Goal: Task Accomplishment & Management: Complete application form

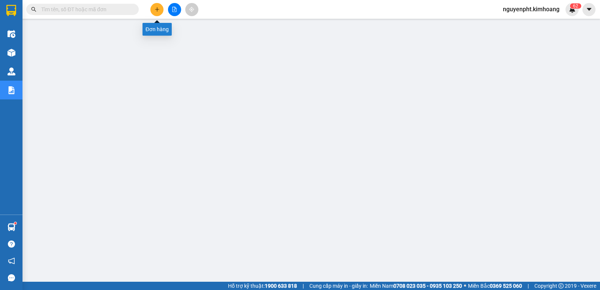
click at [157, 11] on icon "plus" at bounding box center [156, 9] width 5 height 5
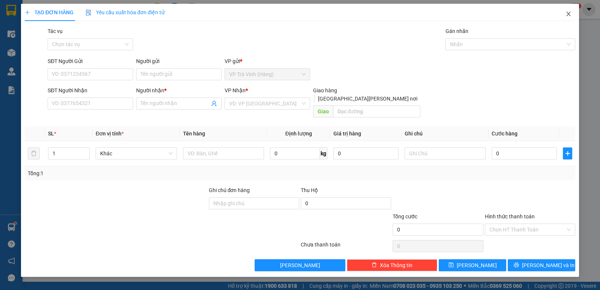
click at [568, 15] on icon "close" at bounding box center [568, 14] width 4 height 4
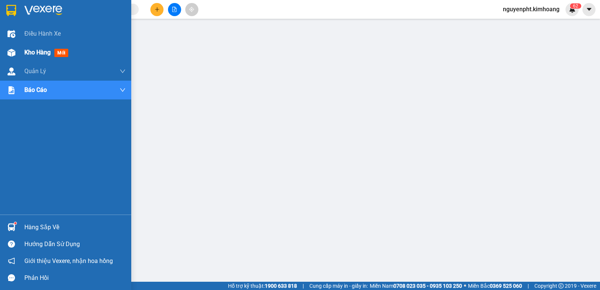
click at [35, 52] on span "Kho hàng" at bounding box center [37, 52] width 26 height 7
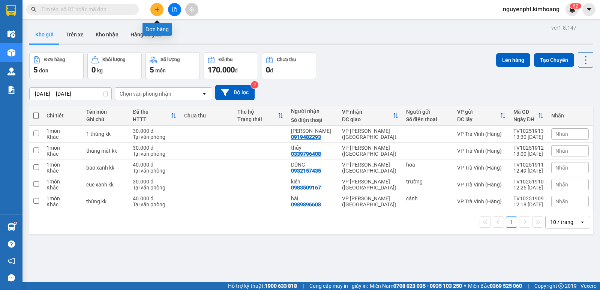
click at [153, 7] on button at bounding box center [156, 9] width 13 height 13
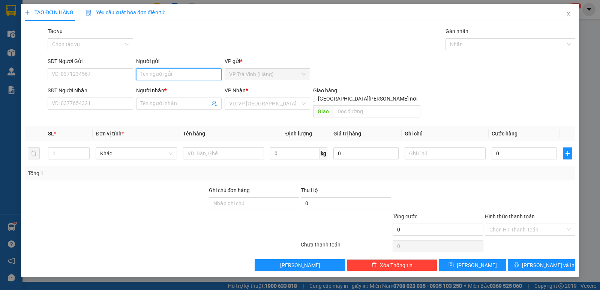
click at [184, 74] on input "Người gửi" at bounding box center [178, 74] width 85 height 12
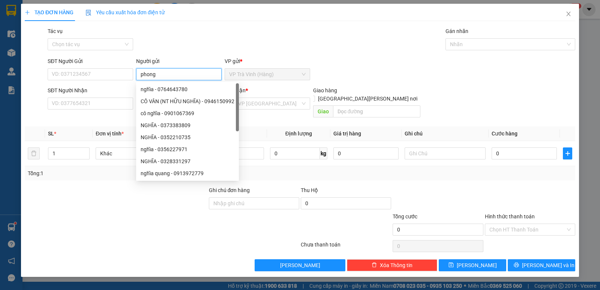
type input "phong"
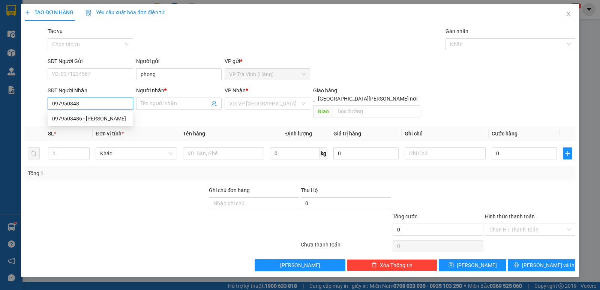
type input "0979503486"
click at [92, 120] on div "0979503486 - [PERSON_NAME]" at bounding box center [90, 118] width 76 height 8
type input "huyền"
type input "30.000"
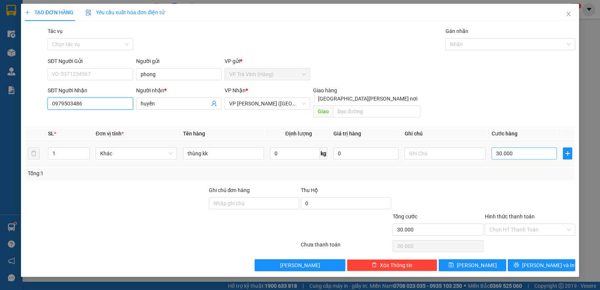
type input "0979503486"
click at [513, 147] on input "30.000" at bounding box center [524, 153] width 65 height 12
type input "4"
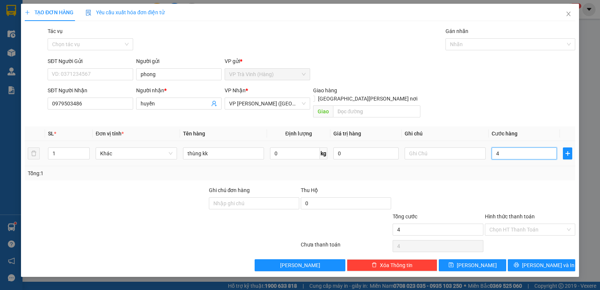
type input "40"
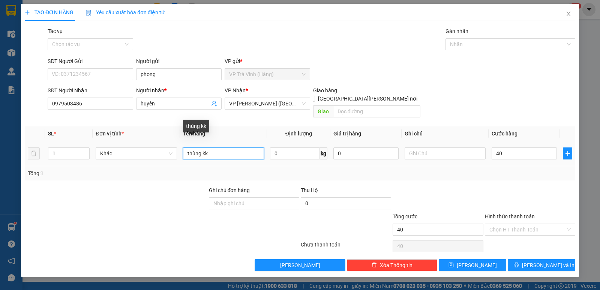
type input "40.000"
click at [185, 147] on input "thùng kk" at bounding box center [223, 153] width 81 height 12
type input "kiện thùng kk"
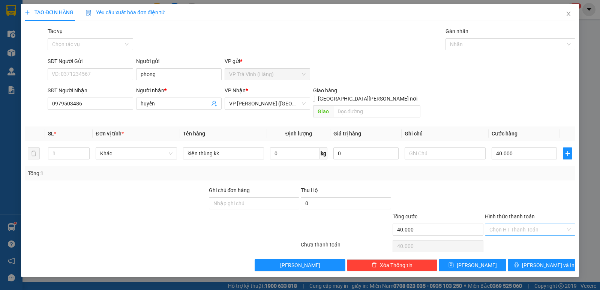
click at [538, 224] on input "Hình thức thanh toán" at bounding box center [527, 229] width 76 height 11
click at [534, 238] on div "Tại văn phòng" at bounding box center [529, 236] width 81 height 8
type input "0"
click at [544, 261] on span "[PERSON_NAME] và In" at bounding box center [548, 265] width 52 height 8
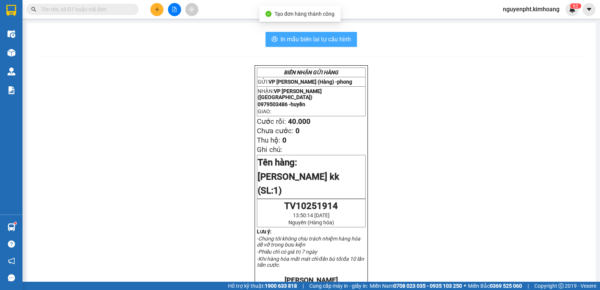
click at [284, 37] on span "In mẫu biên lai tự cấu hình" at bounding box center [315, 38] width 70 height 9
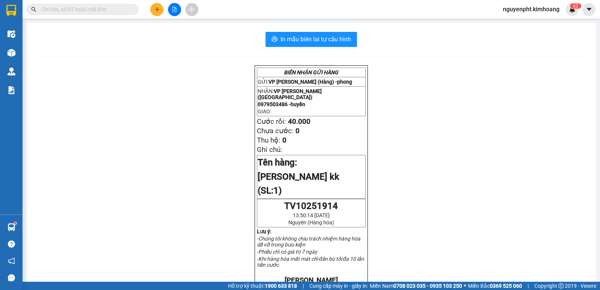
click at [63, 7] on input "text" at bounding box center [85, 9] width 88 height 8
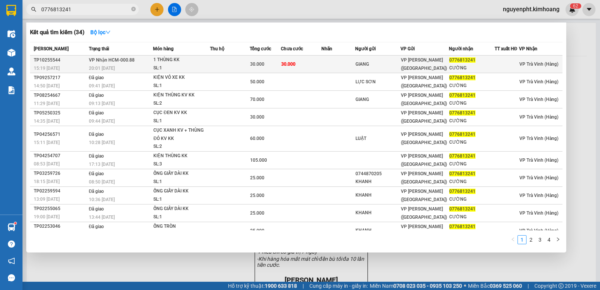
type input "0776813241"
click at [268, 66] on div "30.000" at bounding box center [265, 64] width 31 height 8
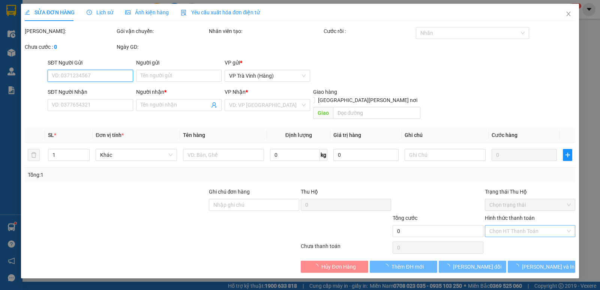
type input "GIANG"
type input "0776813241"
type input "CƯỜNG"
type input "30.000"
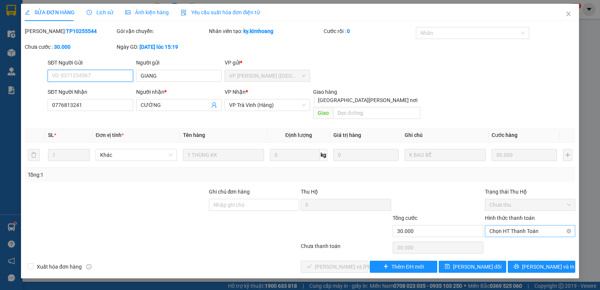
drag, startPoint x: 530, startPoint y: 221, endPoint x: 523, endPoint y: 228, distance: 9.8
click at [530, 225] on span "Chọn HT Thanh Toán" at bounding box center [529, 230] width 81 height 11
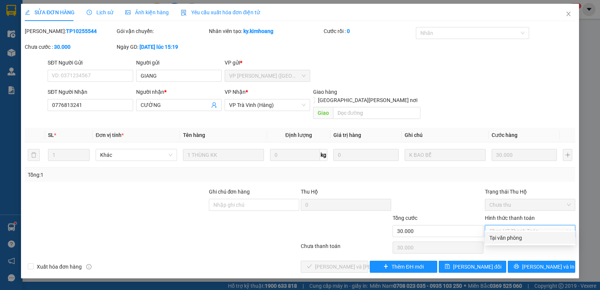
click at [518, 235] on div "Tại văn phòng" at bounding box center [529, 238] width 81 height 8
type input "0"
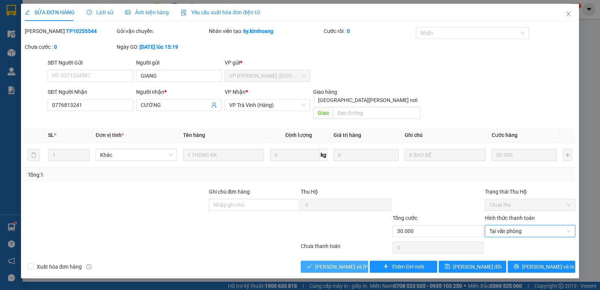
drag, startPoint x: 322, startPoint y: 258, endPoint x: 336, endPoint y: 237, distance: 26.0
click at [322, 262] on span "[PERSON_NAME] và [PERSON_NAME] hàng" at bounding box center [365, 266] width 101 height 8
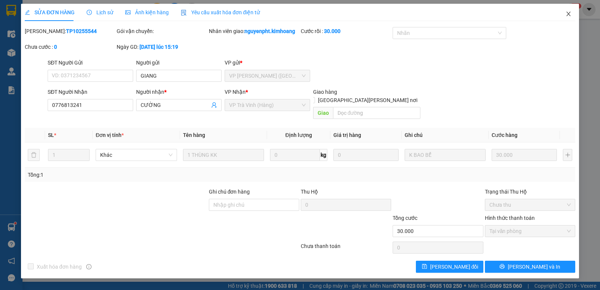
click at [566, 13] on icon "close" at bounding box center [568, 14] width 6 height 6
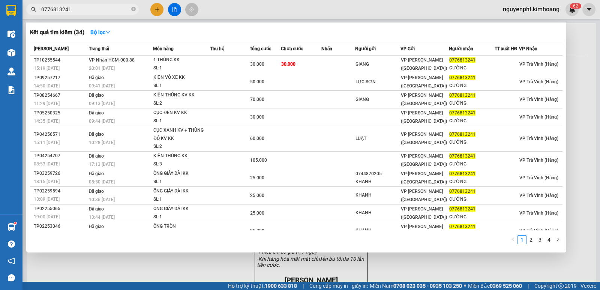
drag, startPoint x: 76, startPoint y: 9, endPoint x: 0, endPoint y: 41, distance: 82.2
click at [0, 38] on section "Kết quả [PERSON_NAME] ( 34 ) Bộ lọc Mã ĐH Trạng thái Món hàng Thu hộ Tổng [PERS…" at bounding box center [300, 145] width 600 height 290
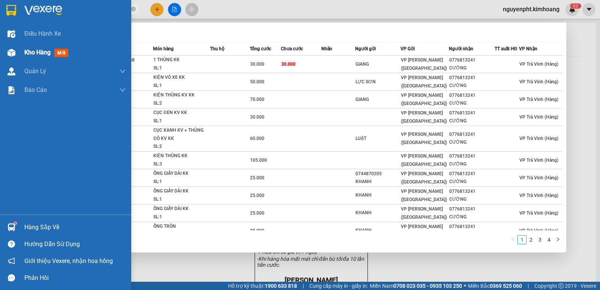
type input "55812"
